Goal: Navigation & Orientation: Find specific page/section

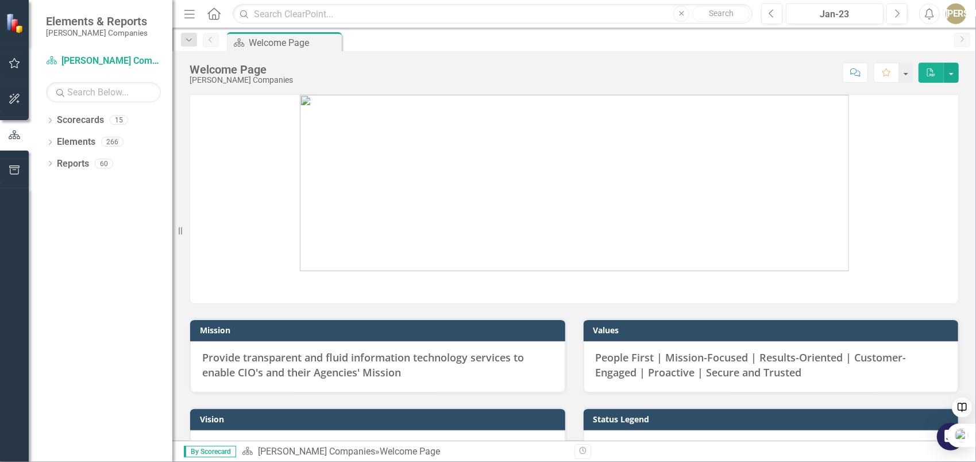
scroll to position [115, 0]
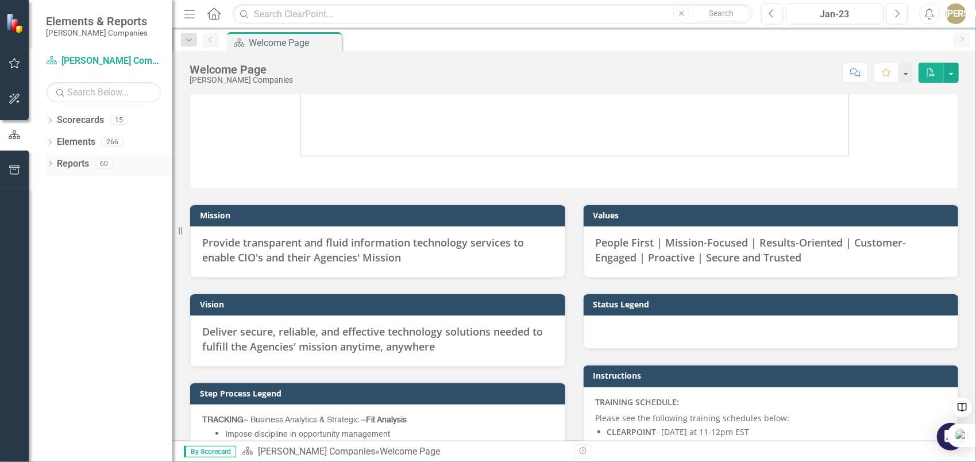
click at [48, 165] on icon "Dropdown" at bounding box center [50, 164] width 8 height 6
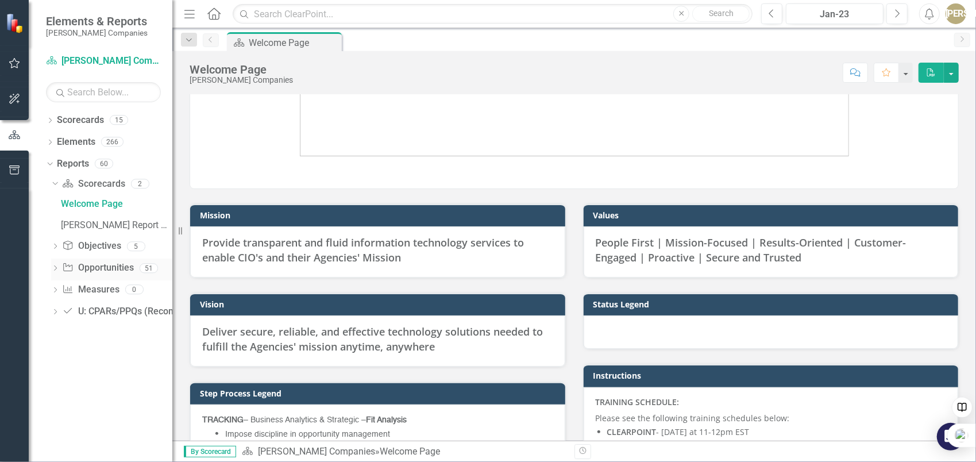
click at [56, 268] on icon "Dropdown" at bounding box center [55, 269] width 8 height 6
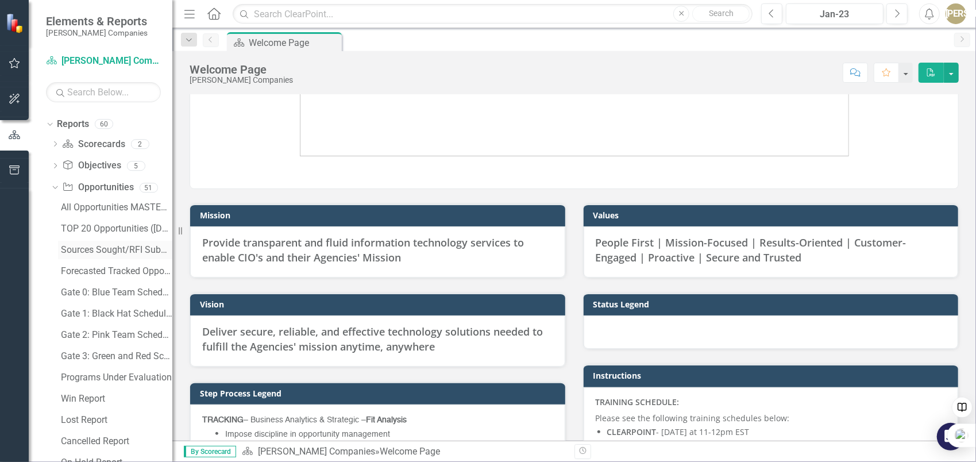
scroll to position [57, 0]
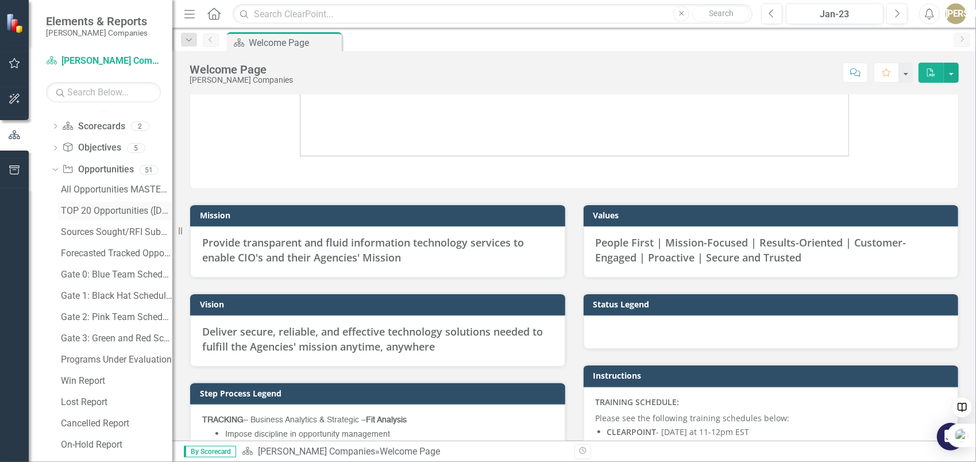
click at [94, 209] on div "TOP 20 Opportunities ([DATE] Process)" at bounding box center [116, 211] width 111 height 10
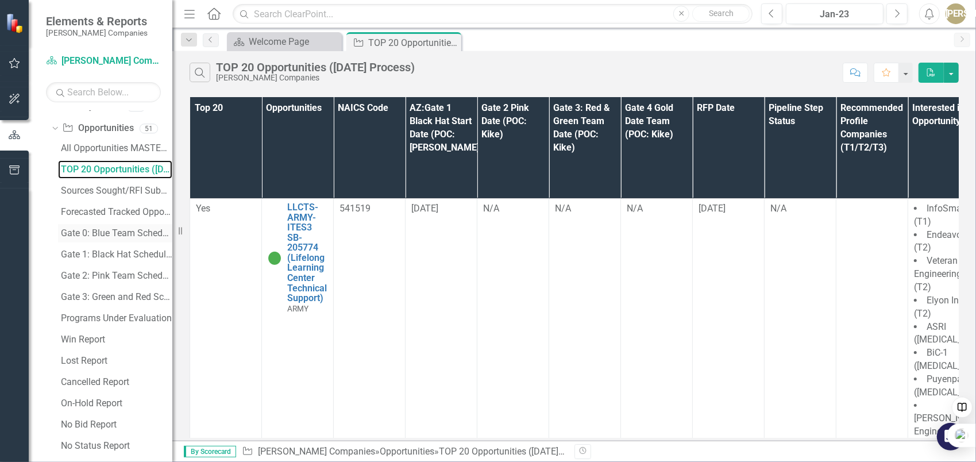
scroll to position [115, 0]
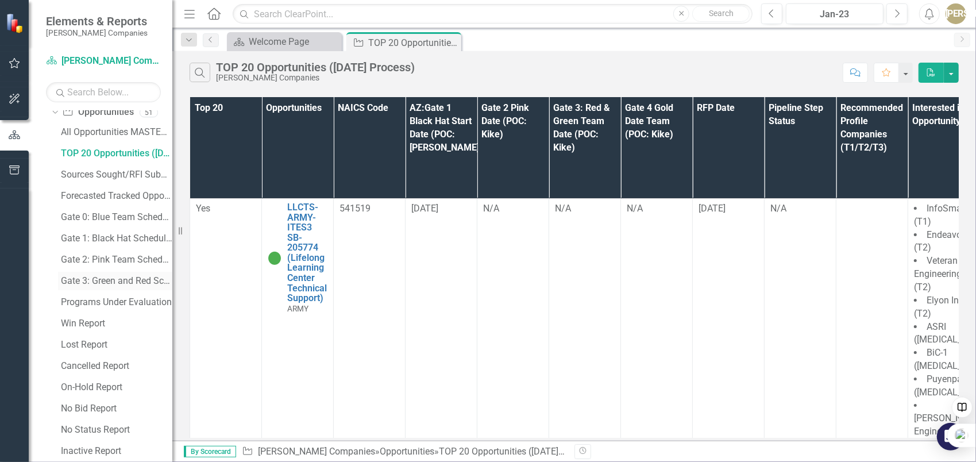
click at [87, 287] on link "Gate 3: Green and Red Schedule Report" at bounding box center [115, 281] width 114 height 18
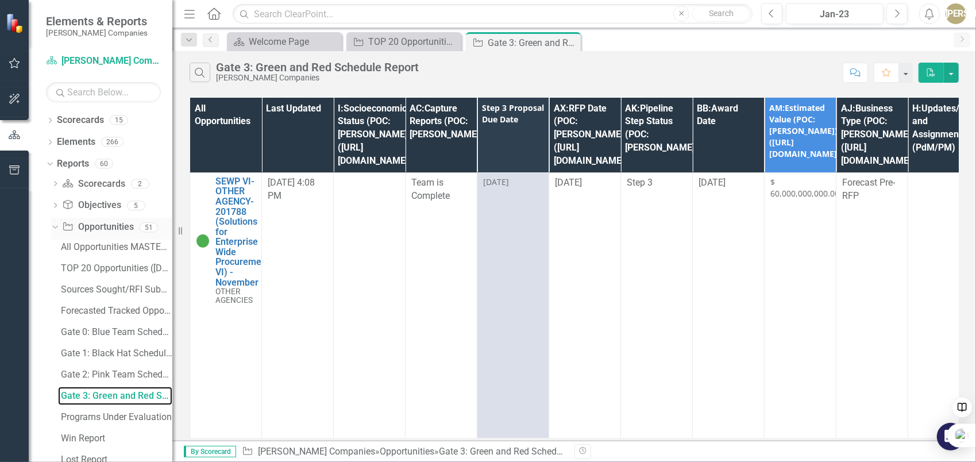
scroll to position [172, 0]
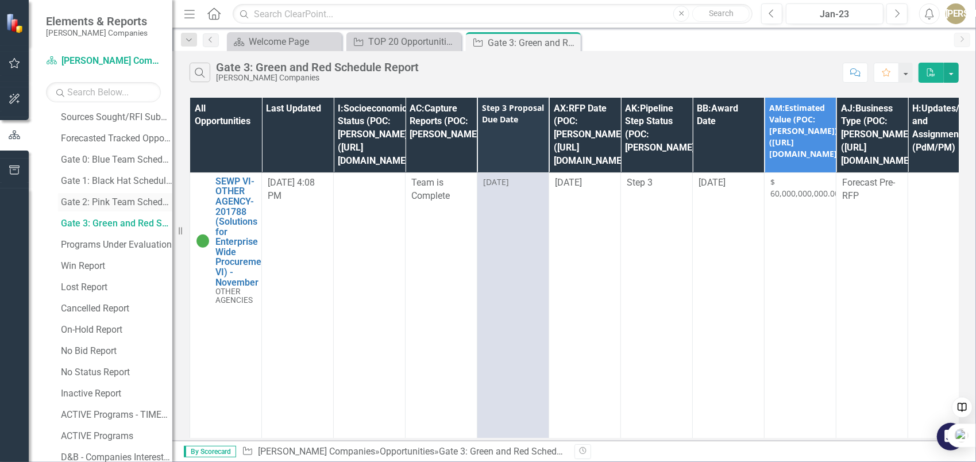
click at [121, 202] on div "Gate 2: Pink Team Schedule Report" at bounding box center [116, 202] width 111 height 10
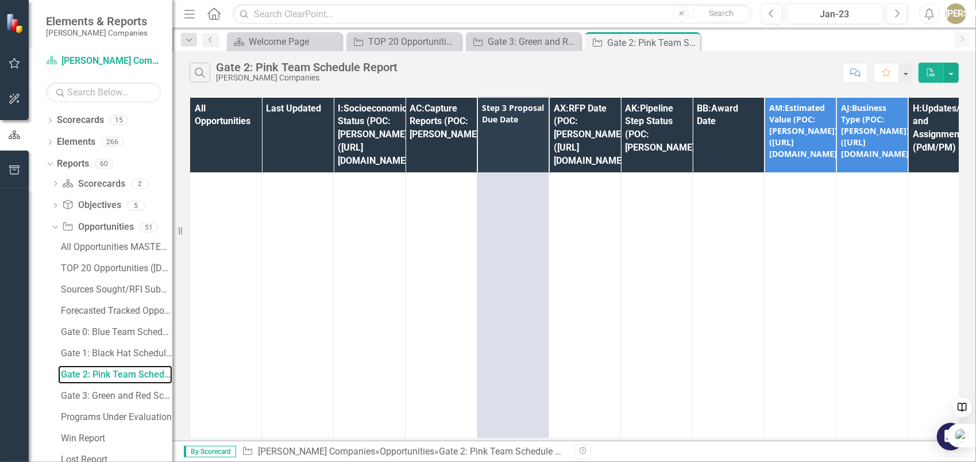
scroll to position [2952, 0]
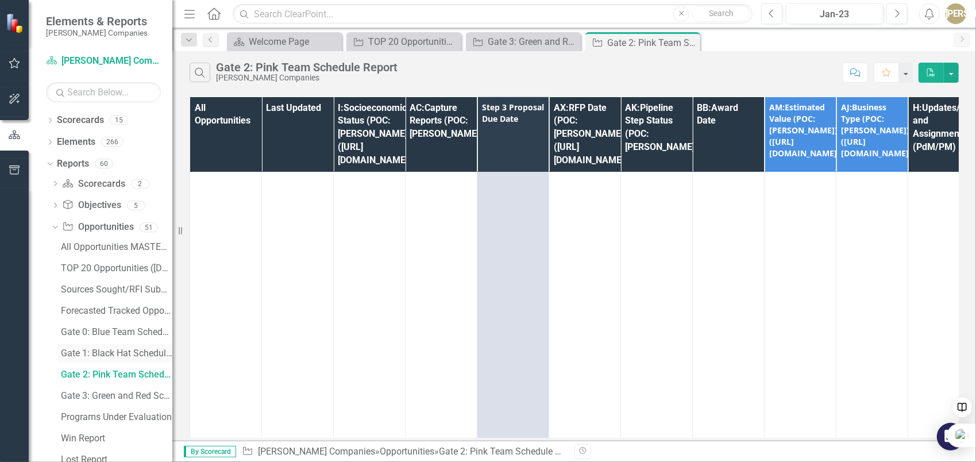
click at [99, 352] on div "Gate 1: Black Hat Schedule Report" at bounding box center [116, 353] width 111 height 10
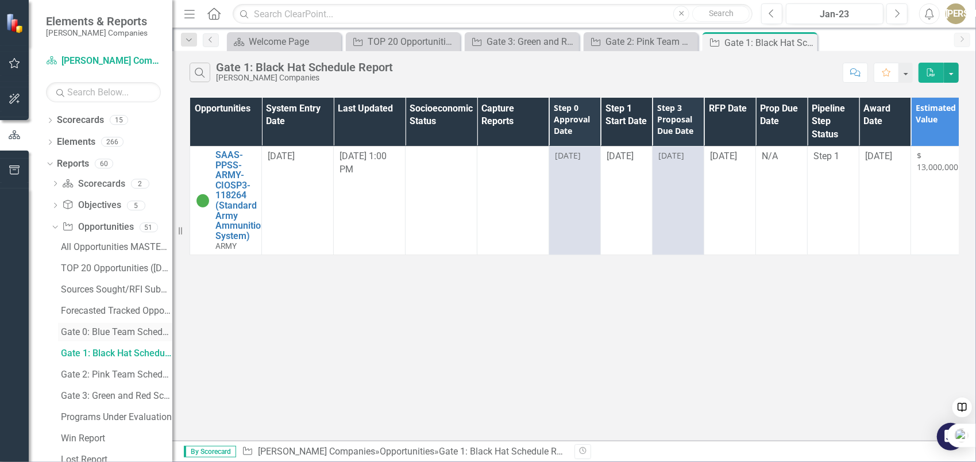
click at [106, 326] on link "Gate 0: Blue Team Schedule Report" at bounding box center [115, 332] width 114 height 18
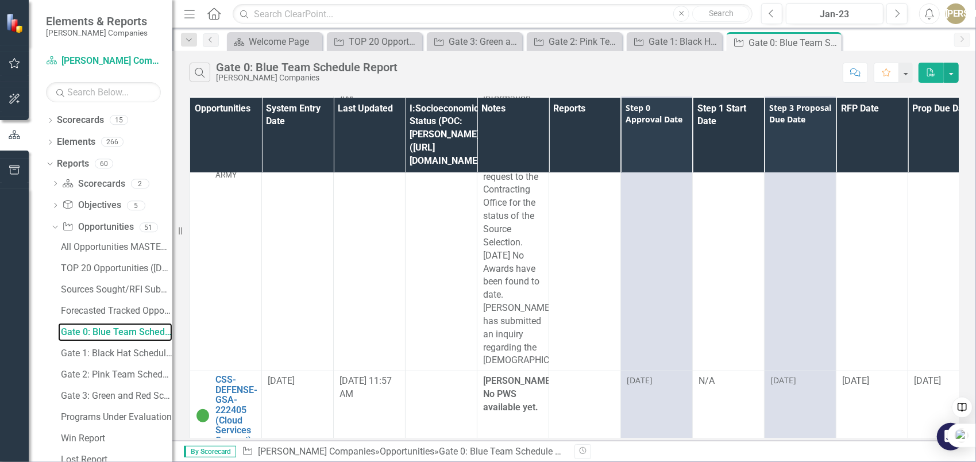
scroll to position [115, 0]
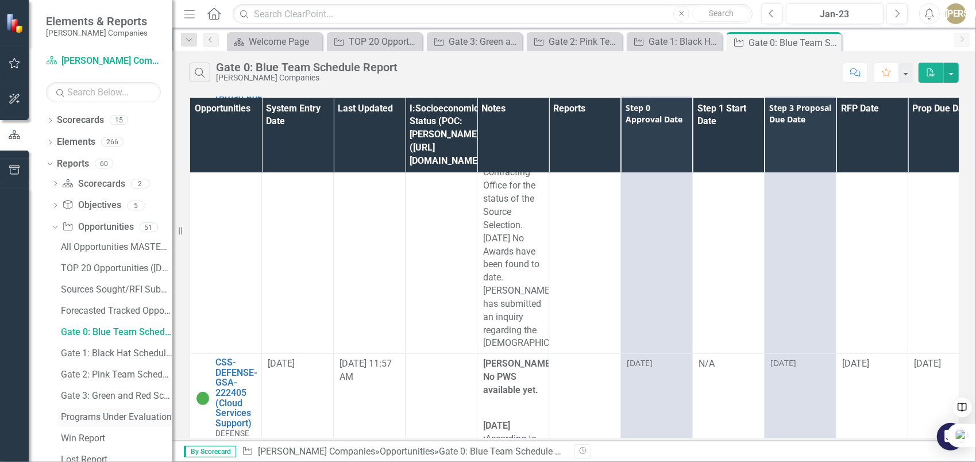
click at [107, 417] on div "Programs Under Evaluation" at bounding box center [116, 417] width 111 height 10
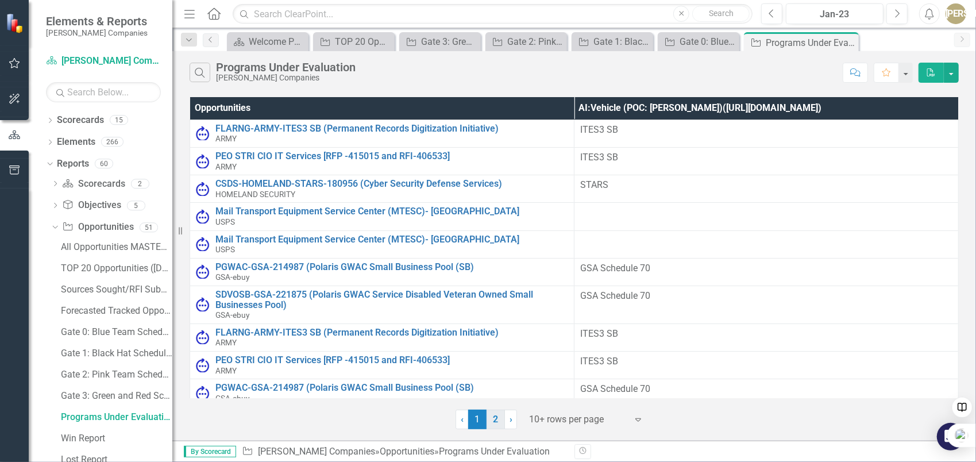
click at [494, 416] on link "2" at bounding box center [495, 419] width 18 height 20
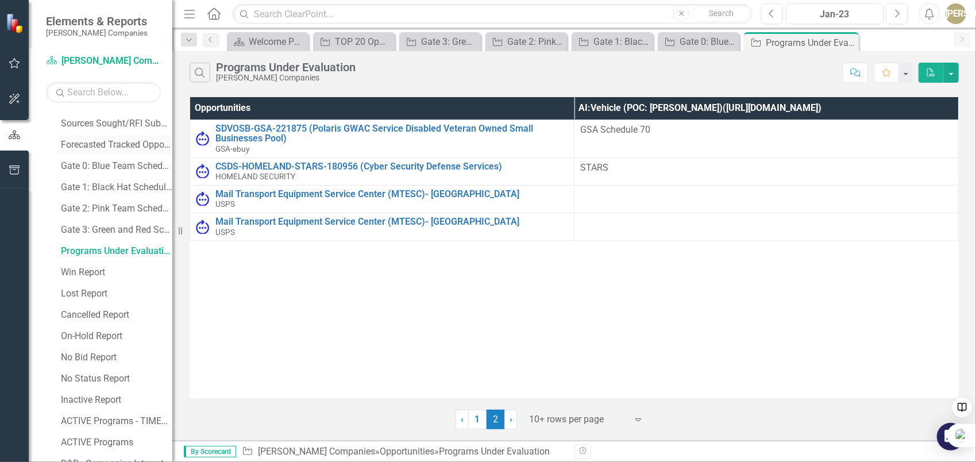
scroll to position [172, 0]
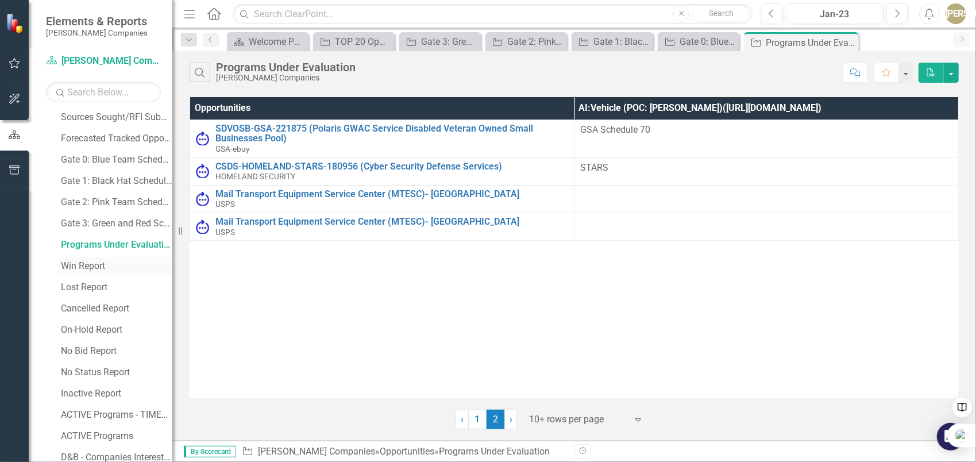
click at [101, 265] on div "Win Report" at bounding box center [116, 266] width 111 height 10
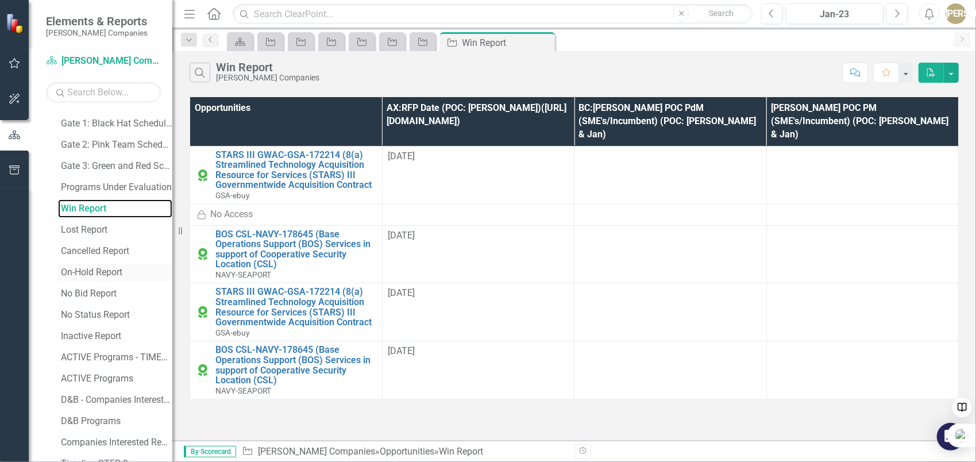
scroll to position [287, 0]
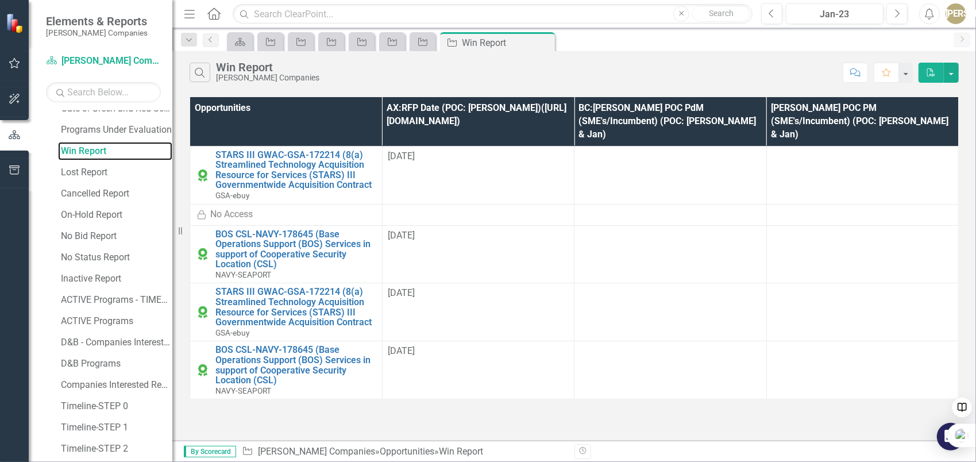
drag, startPoint x: 175, startPoint y: 210, endPoint x: 170, endPoint y: 221, distance: 12.4
click at [170, 221] on div "Elements & Reports [PERSON_NAME] Companies Scorecard [PERSON_NAME] Companies Se…" at bounding box center [86, 231] width 172 height 462
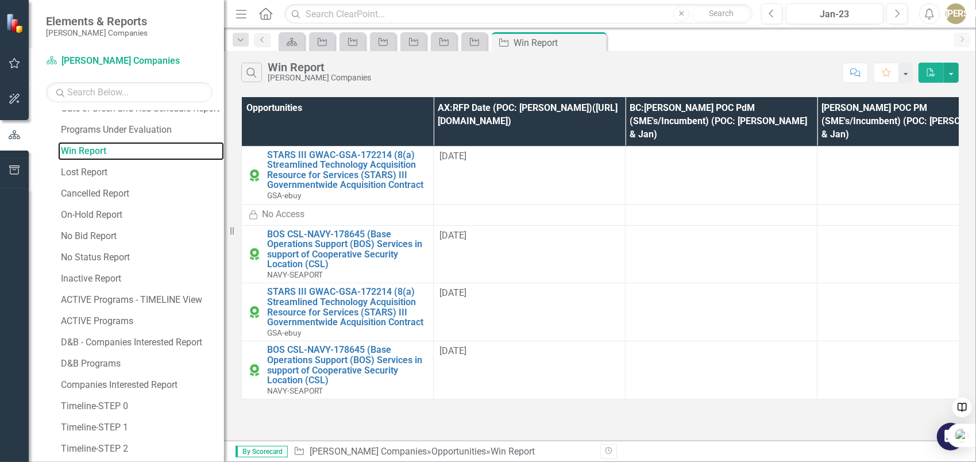
drag, startPoint x: 175, startPoint y: 300, endPoint x: 224, endPoint y: 302, distance: 49.4
click at [224, 302] on div "Resize" at bounding box center [228, 231] width 9 height 462
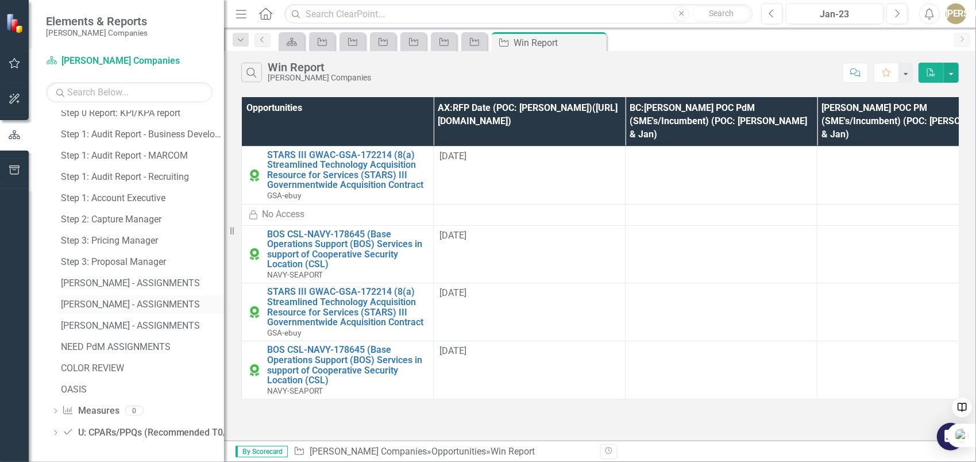
scroll to position [862, 0]
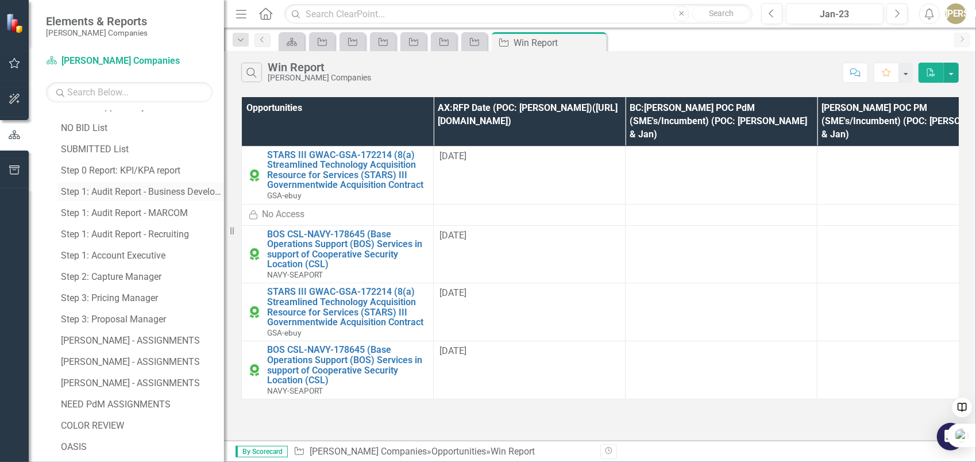
click at [152, 191] on div "Step 1: Audit Report - Business Development" at bounding box center [142, 192] width 163 height 10
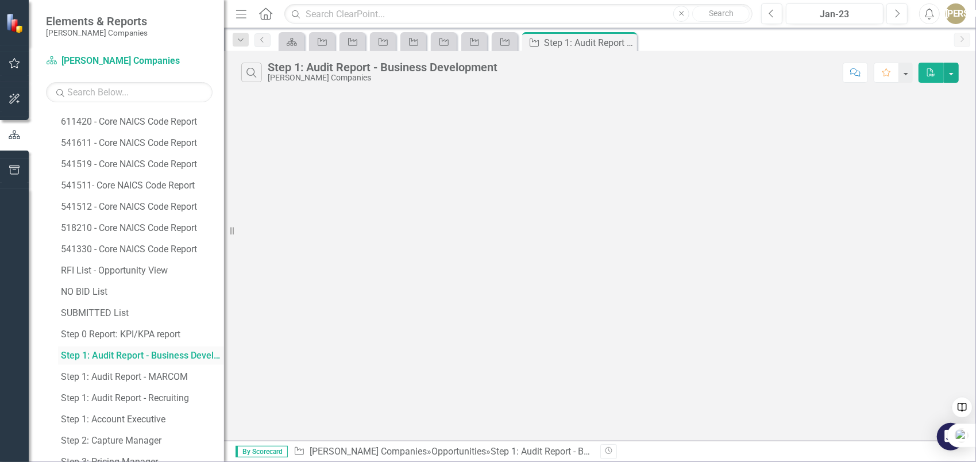
scroll to position [601, 0]
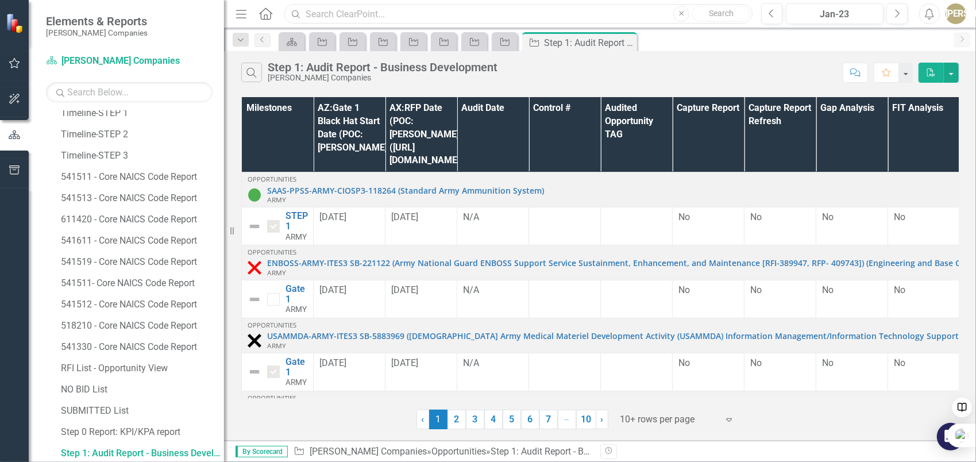
click at [401, 8] on input "text" at bounding box center [518, 14] width 468 height 20
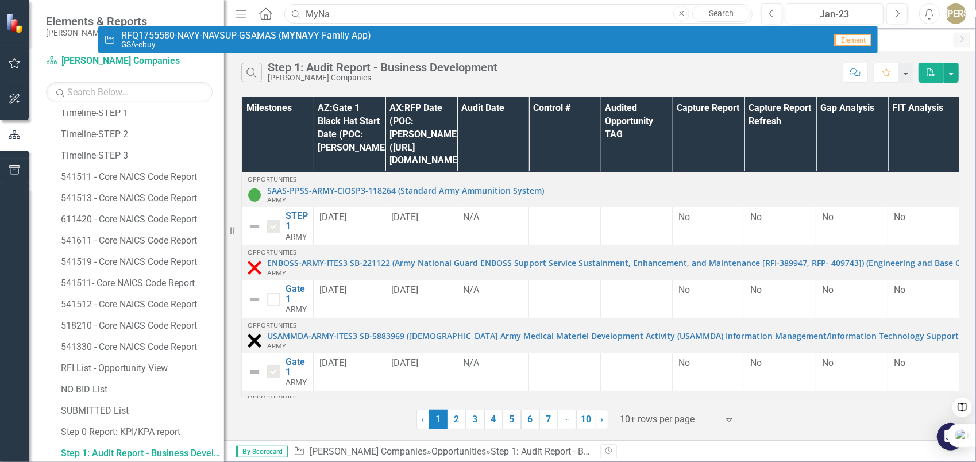
type input "MyNa"
click at [289, 41] on small "GSA-ebuy" at bounding box center [246, 44] width 250 height 9
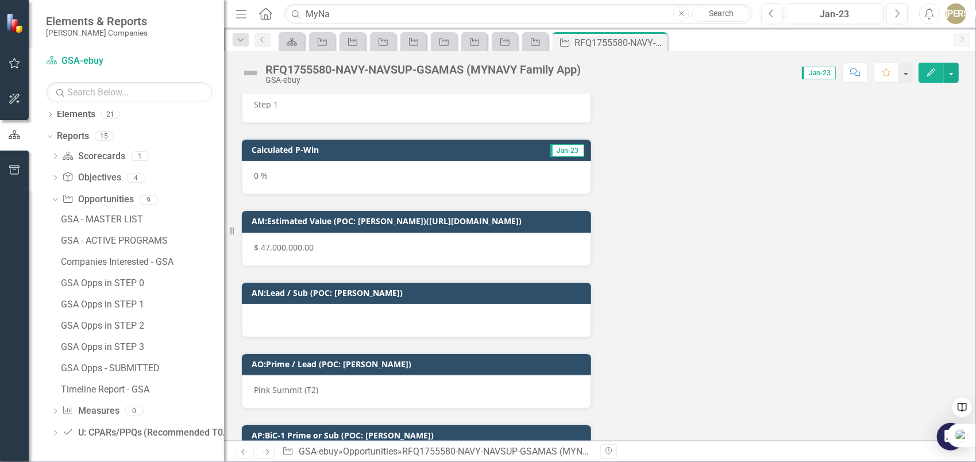
scroll to position [2692, 0]
